Goal: Entertainment & Leisure: Consume media (video, audio)

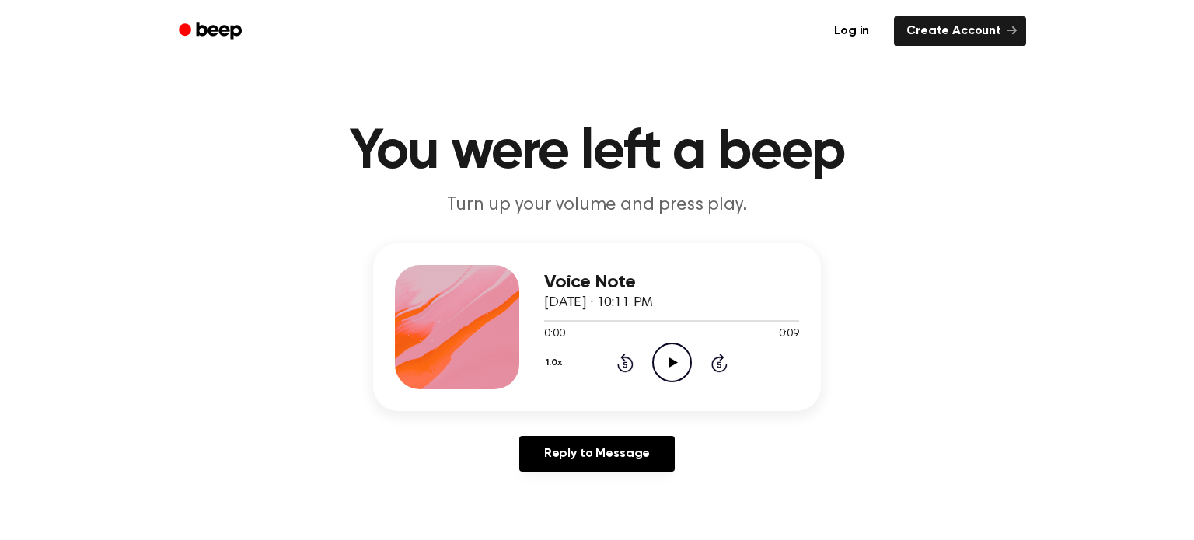
click at [678, 367] on icon "Play Audio" at bounding box center [672, 363] width 40 height 40
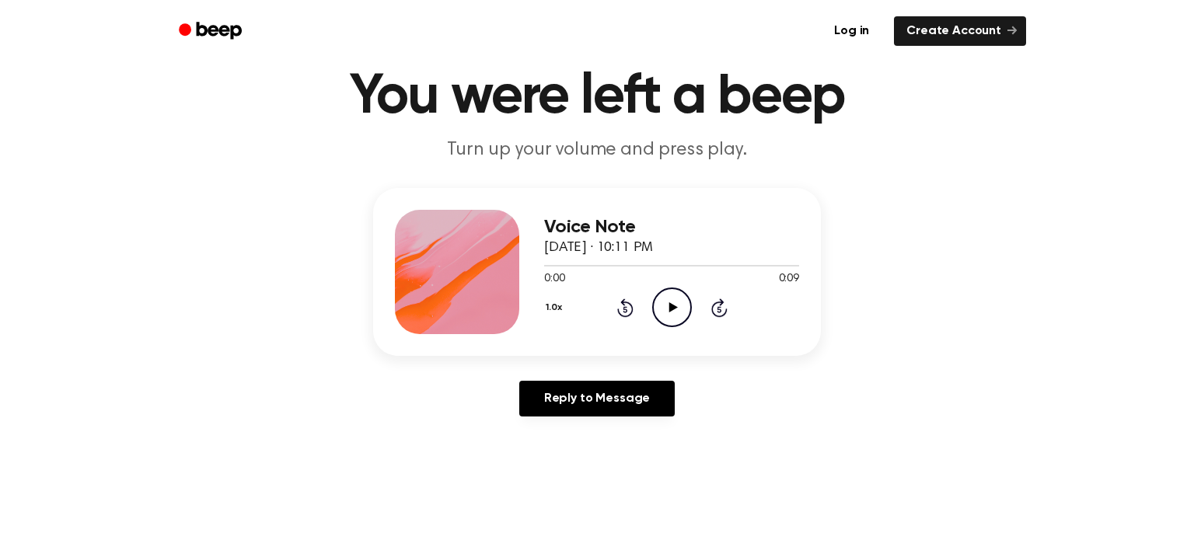
scroll to position [56, 0]
click at [665, 306] on icon "Play Audio" at bounding box center [672, 307] width 40 height 40
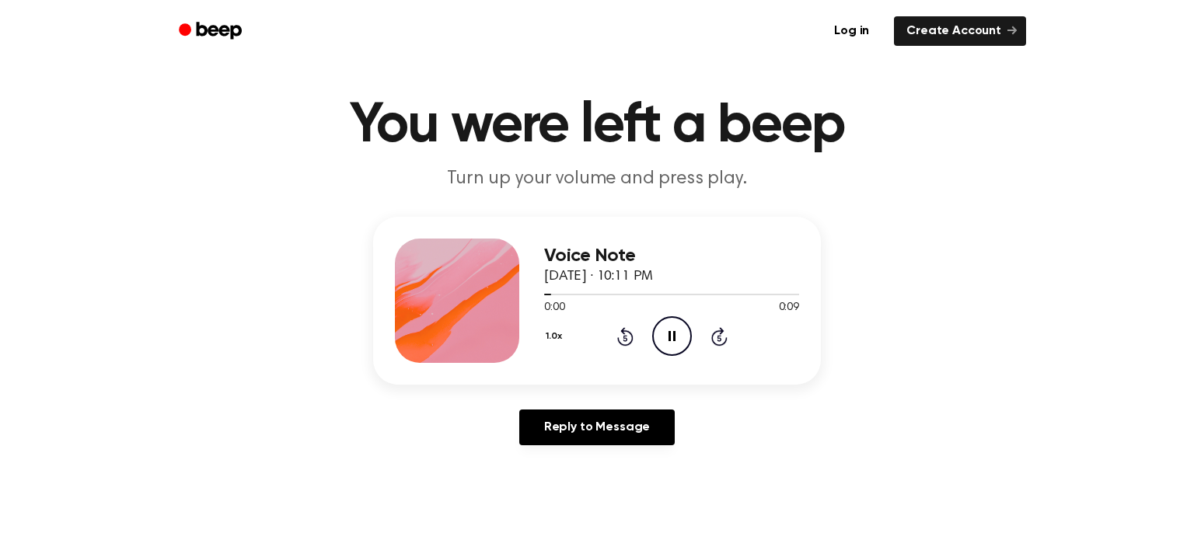
scroll to position [11, 0]
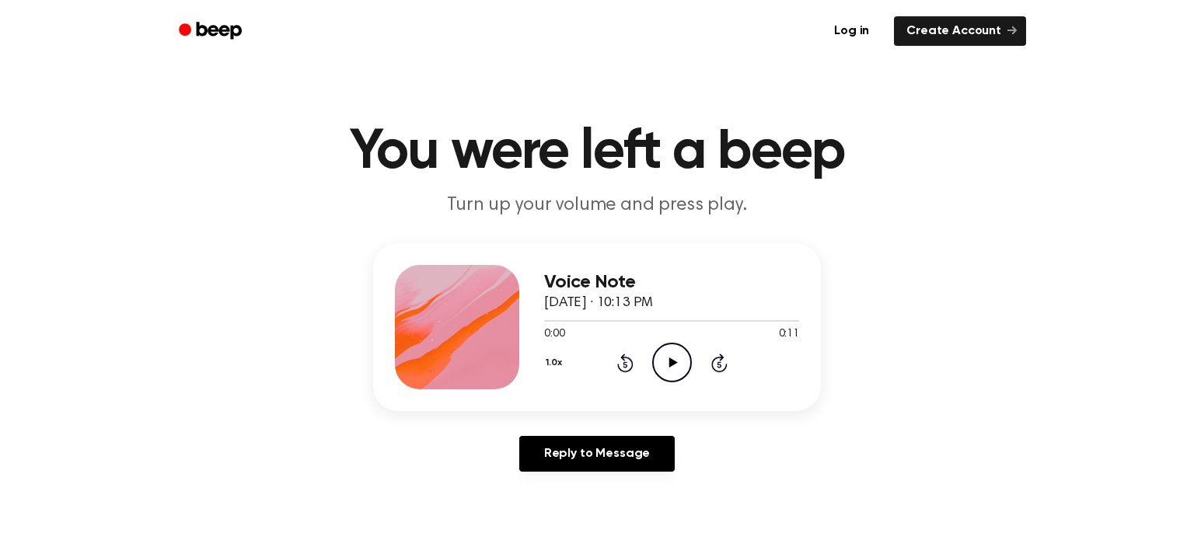
drag, startPoint x: 657, startPoint y: 365, endPoint x: 642, endPoint y: 329, distance: 38.7
click at [652, 347] on icon "Play Audio" at bounding box center [672, 363] width 40 height 40
click at [678, 344] on circle at bounding box center [672, 363] width 38 height 38
click at [678, 358] on icon "Play Audio" at bounding box center [672, 363] width 40 height 40
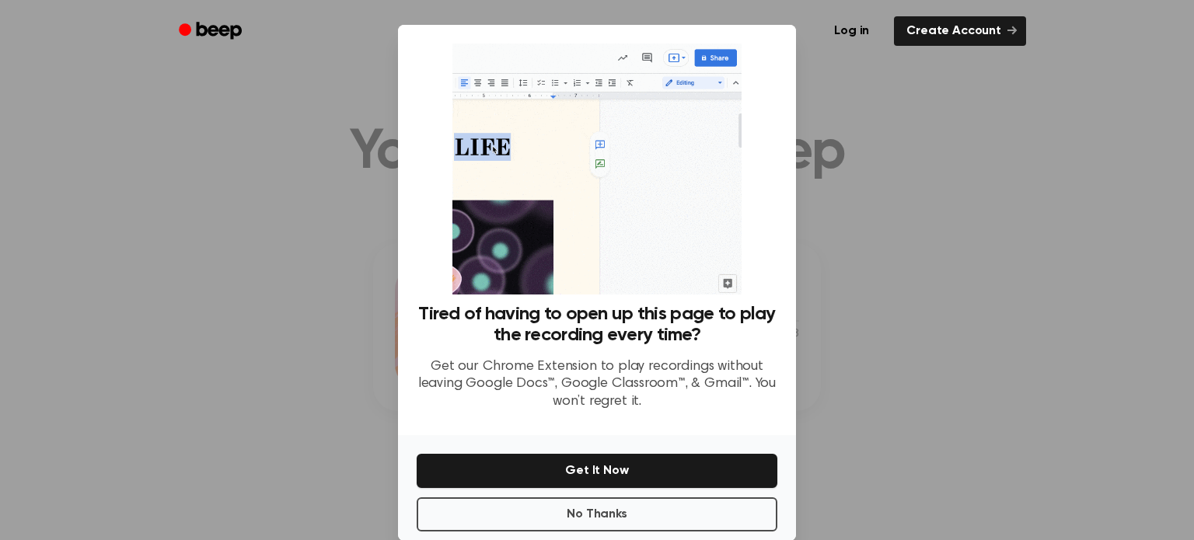
click at [939, 402] on div at bounding box center [597, 270] width 1194 height 540
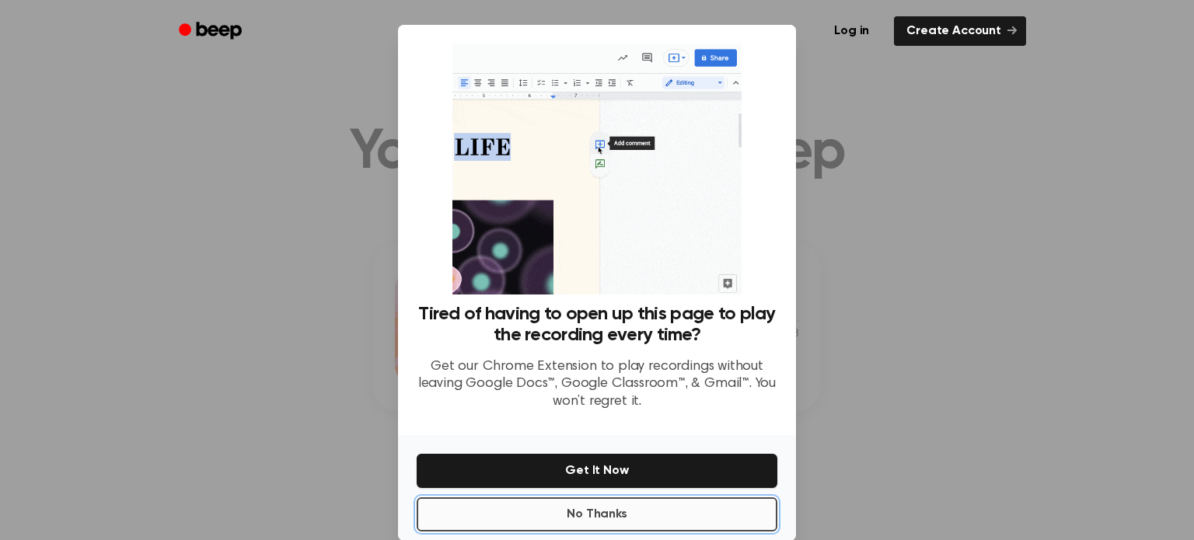
click at [669, 517] on button "No Thanks" at bounding box center [597, 515] width 361 height 34
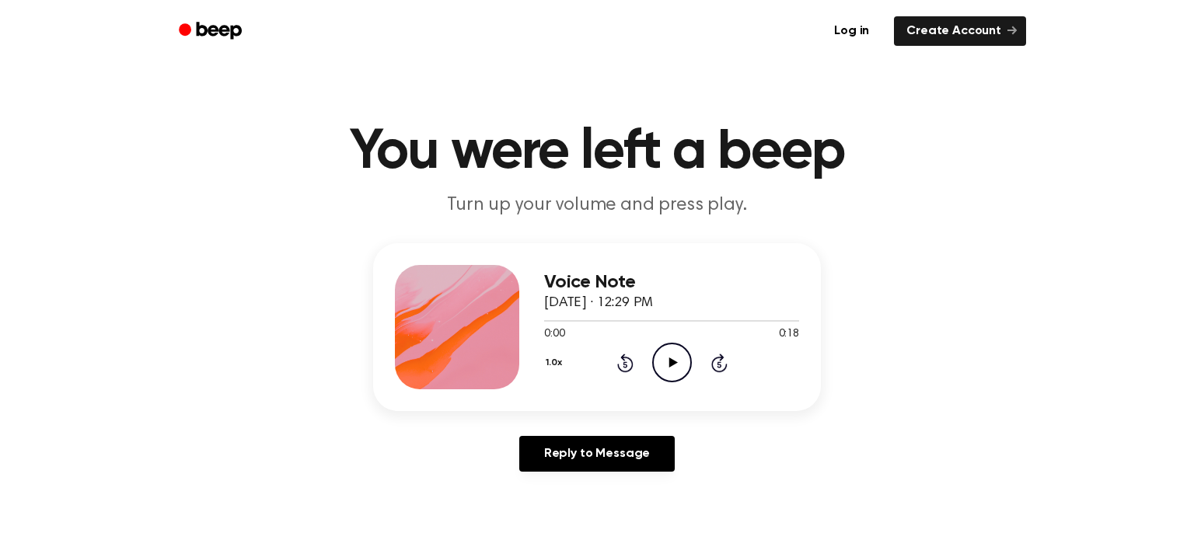
drag, startPoint x: 695, startPoint y: 362, endPoint x: 678, endPoint y: 363, distance: 17.1
click at [688, 363] on div "1.0x Rewind 5 seconds Play Audio Skip 5 seconds" at bounding box center [671, 363] width 255 height 40
click at [669, 363] on icon at bounding box center [673, 363] width 9 height 10
